Goal: Find specific page/section

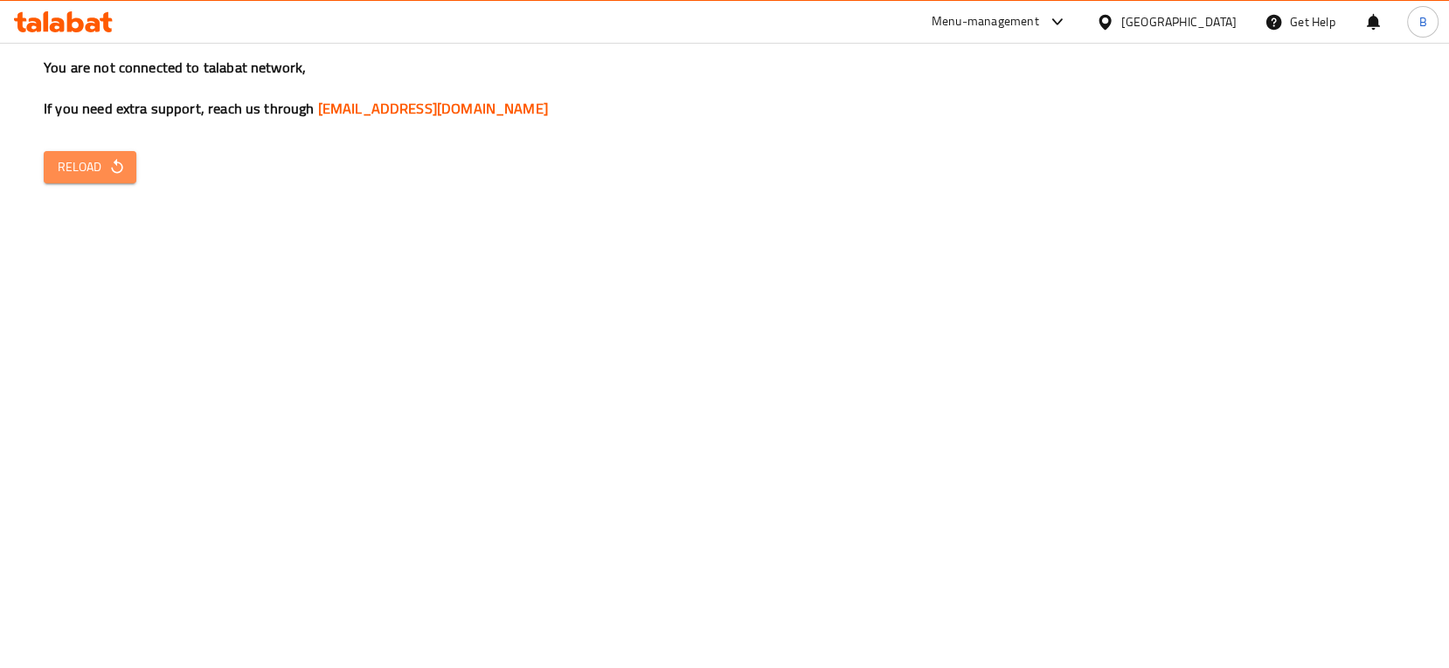
click at [89, 155] on button "Reload" at bounding box center [90, 167] width 93 height 32
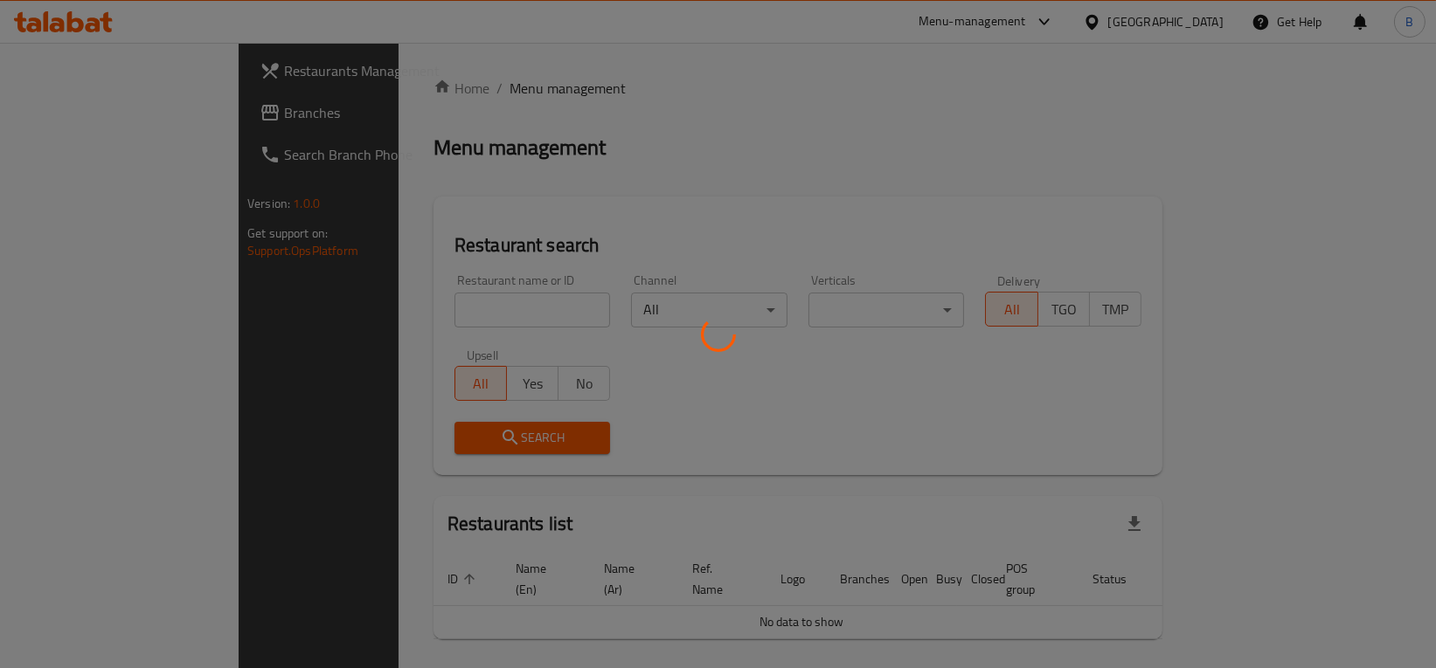
click at [1083, 26] on div at bounding box center [718, 334] width 1436 height 668
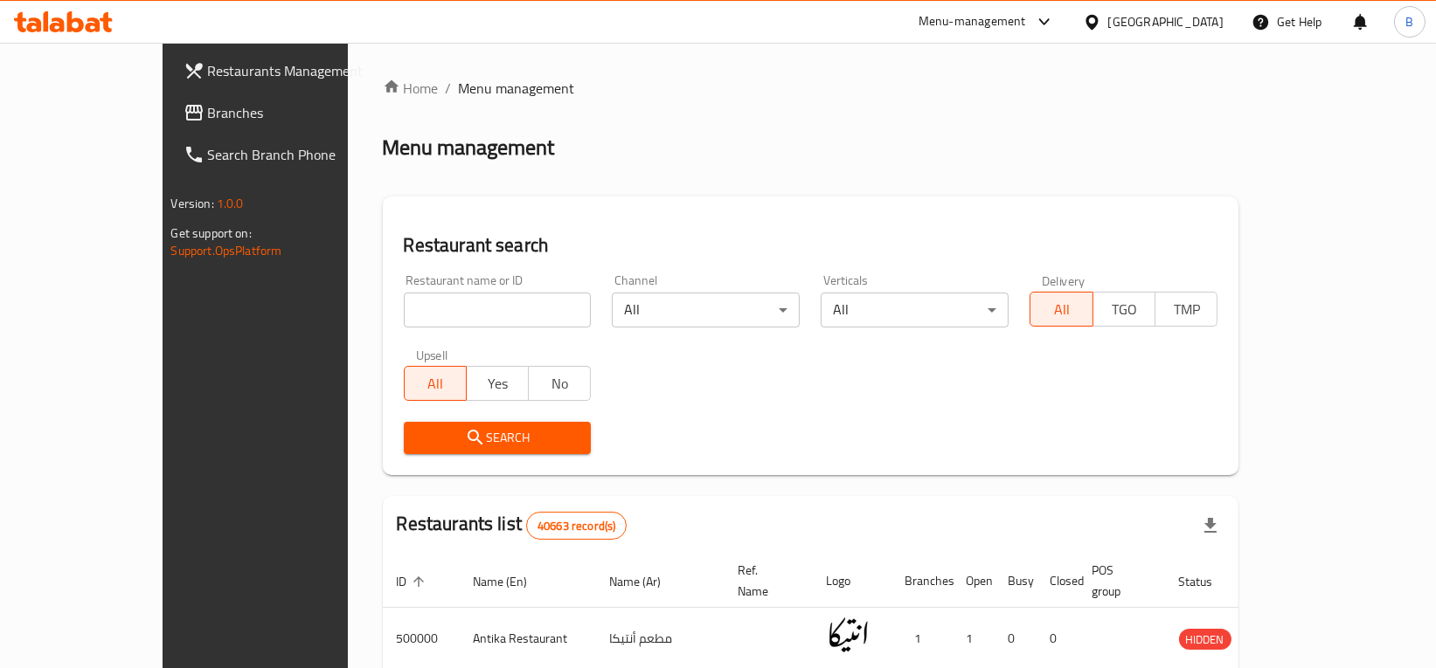
click at [1026, 24] on div "Menu-management" at bounding box center [971, 21] width 107 height 21
click at [980, 198] on div "Restaurant-Management" at bounding box center [961, 192] width 137 height 19
